Goal: Task Accomplishment & Management: Manage account settings

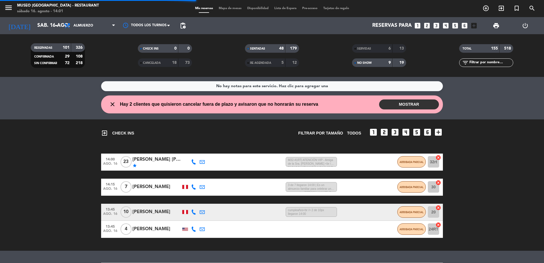
click at [475, 63] on input "text" at bounding box center [490, 62] width 44 height 6
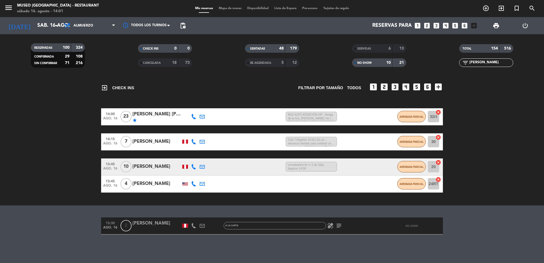
scroll to position [45, 0]
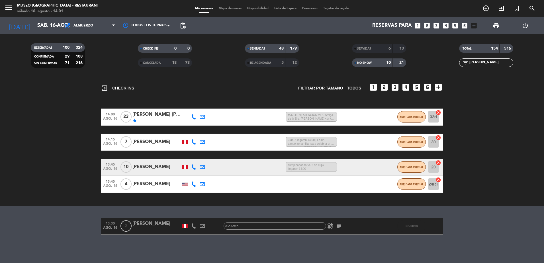
click at [151, 227] on div at bounding box center [156, 229] width 48 height 5
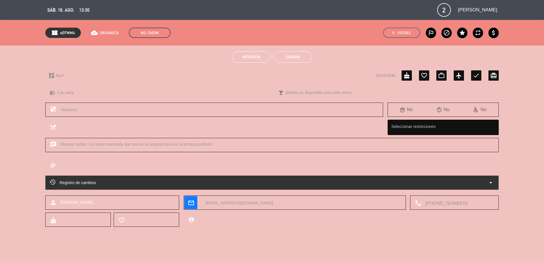
click at [248, 57] on span "Revertir" at bounding box center [251, 57] width 18 height 5
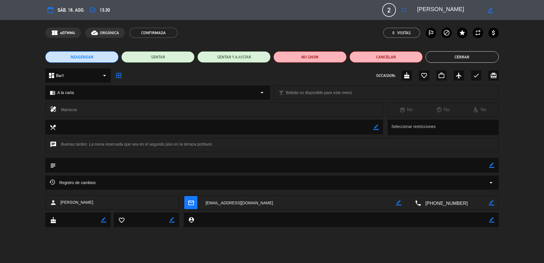
click at [463, 62] on button "Cerrar" at bounding box center [461, 56] width 73 height 11
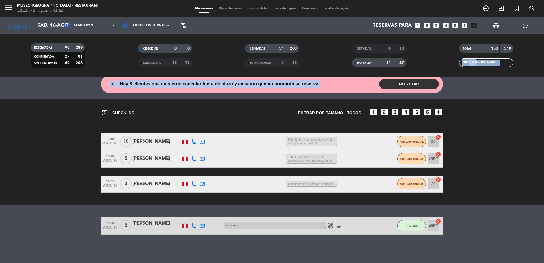
scroll to position [20, 0]
drag, startPoint x: 397, startPoint y: 88, endPoint x: 434, endPoint y: 68, distance: 42.0
click at [397, 87] on ng-component "menu [GEOGRAPHIC_DATA] - Restaurant sábado 16. agosto - 14:06 Mis reservas Mapa…" at bounding box center [272, 131] width 544 height 263
click at [482, 61] on input "[PERSON_NAME]" at bounding box center [490, 62] width 44 height 6
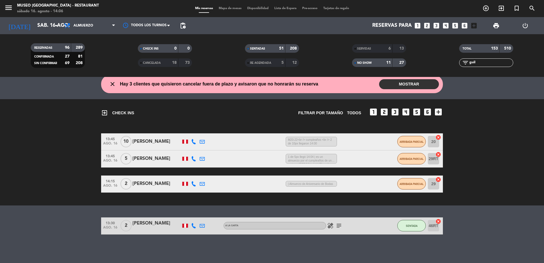
scroll to position [45, 0]
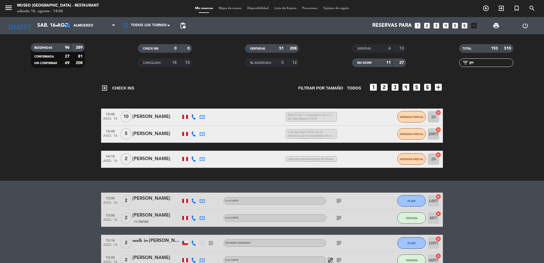
type input "g"
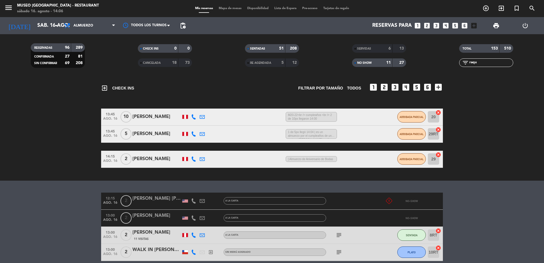
scroll to position [3, 0]
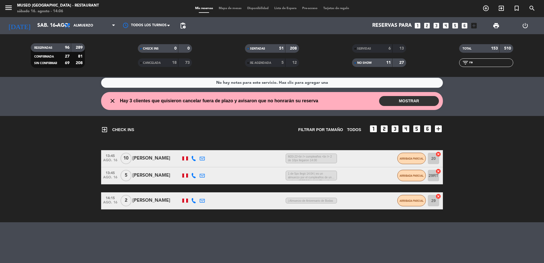
type input "r"
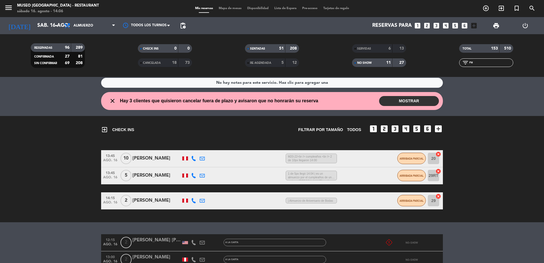
scroll to position [45, 0]
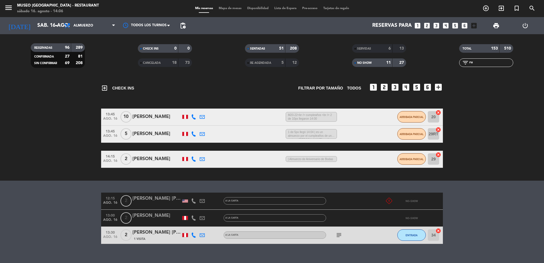
type input "r"
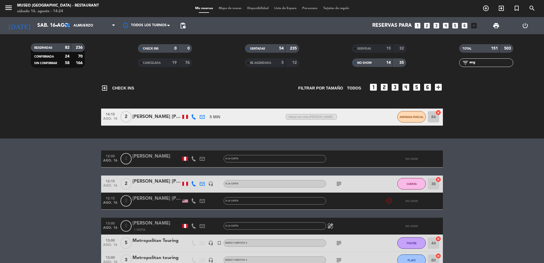
scroll to position [29, 0]
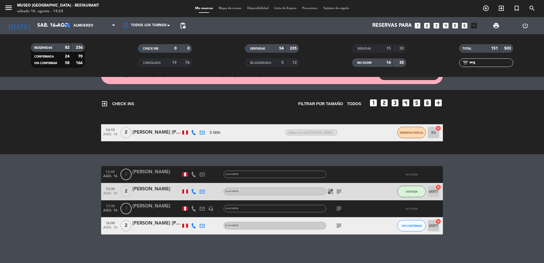
type input "ang"
click at [151, 209] on div "[PERSON_NAME]" at bounding box center [156, 205] width 48 height 7
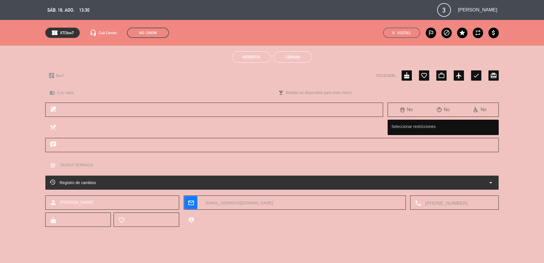
click at [248, 58] on span "Revertir" at bounding box center [251, 57] width 18 height 5
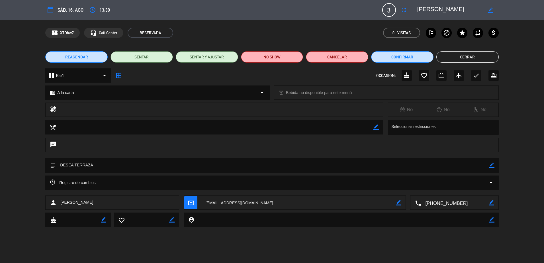
scroll to position [12, 0]
click at [476, 57] on button "Cerrar" at bounding box center [467, 56] width 62 height 11
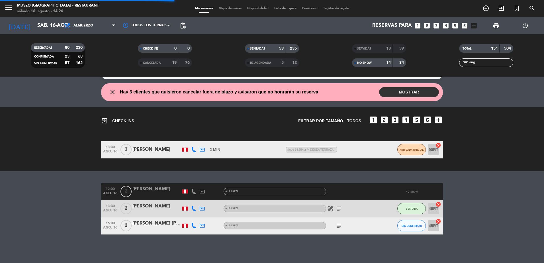
drag, startPoint x: 481, startPoint y: 62, endPoint x: 399, endPoint y: 77, distance: 83.3
click at [399, 77] on ng-component "menu [GEOGRAPHIC_DATA] - Restaurant sábado 16. agosto - 14:26 Mis reservas Mapa…" at bounding box center [272, 131] width 544 height 263
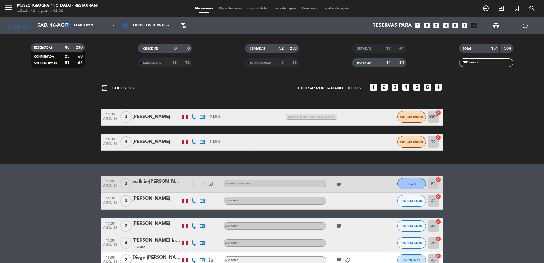
scroll to position [0, 0]
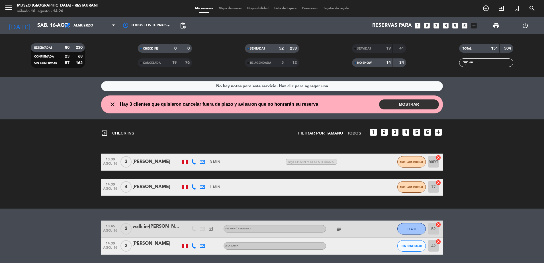
type input "a"
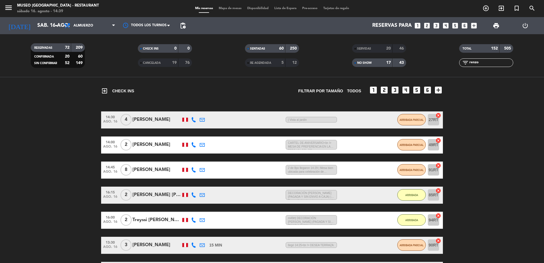
scroll to position [40, 0]
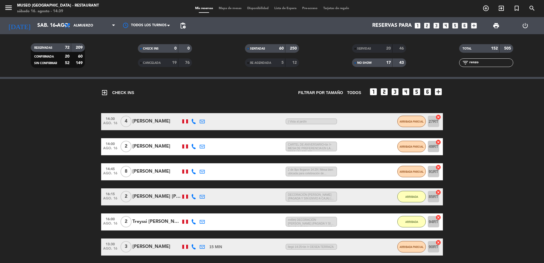
type input "renzo"
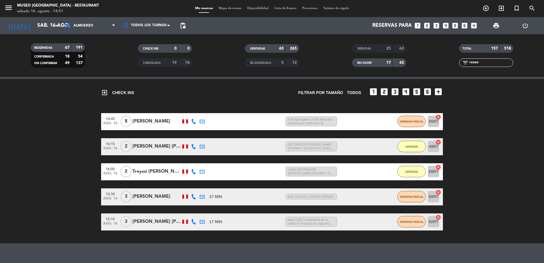
drag, startPoint x: 492, startPoint y: 61, endPoint x: 376, endPoint y: 81, distance: 117.8
click at [376, 81] on ng-component "menu [GEOGRAPHIC_DATA] - Restaurant sábado 16. agosto - 14:51 Mis reservas Mapa…" at bounding box center [272, 131] width 544 height 263
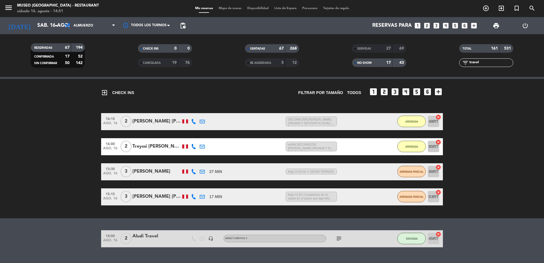
scroll to position [53, 0]
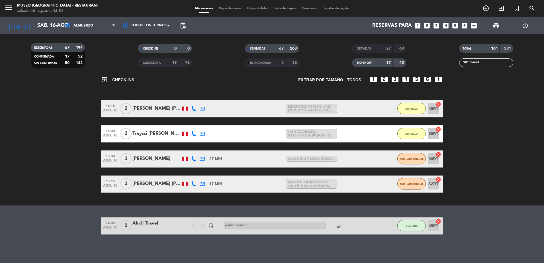
type input "travel"
click at [368, 62] on span "NO SHOW" at bounding box center [364, 62] width 15 height 3
click at [366, 48] on span "SERVIDAS" at bounding box center [364, 48] width 14 height 3
click at [487, 62] on input "travel" at bounding box center [490, 62] width 44 height 6
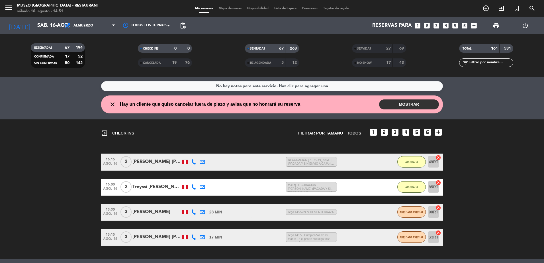
click at [367, 61] on span "NO SHOW" at bounding box center [364, 62] width 15 height 3
click at [375, 60] on div "NO SHOW" at bounding box center [366, 62] width 26 height 7
click at [372, 48] on div "SERVIDAS" at bounding box center [366, 48] width 26 height 7
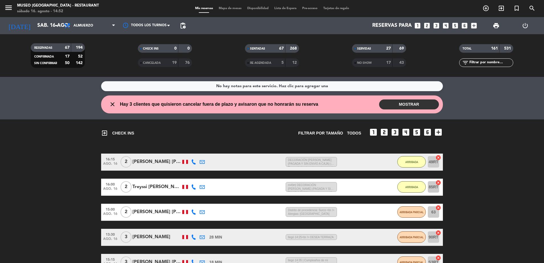
click at [499, 61] on input "text" at bounding box center [490, 62] width 44 height 6
type input "trave"
